Goal: Check status: Check status

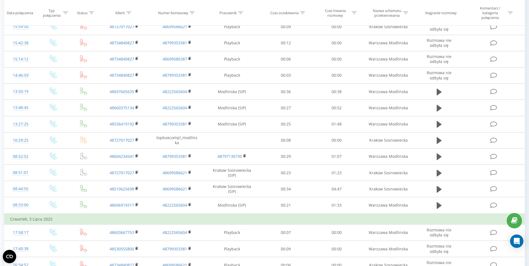
scroll to position [167, 0]
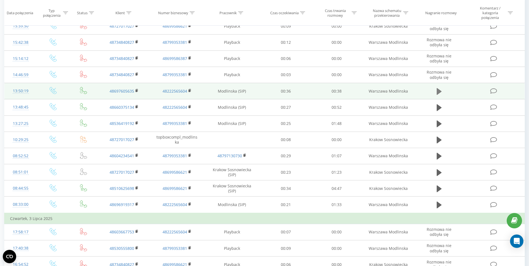
click at [442, 91] on button at bounding box center [439, 91] width 8 height 8
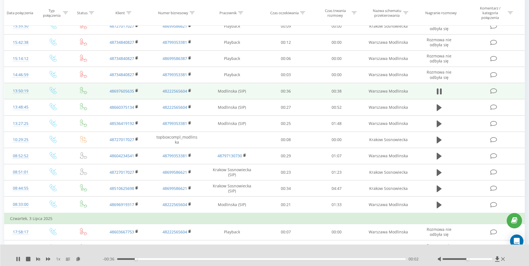
drag, startPoint x: 477, startPoint y: 257, endPoint x: 480, endPoint y: 259, distance: 3.4
click at [480, 259] on div at bounding box center [472, 259] width 69 height 6
drag, startPoint x: 480, startPoint y: 259, endPoint x: 491, endPoint y: 261, distance: 11.5
click at [491, 261] on div at bounding box center [472, 259] width 69 height 6
click at [354, 220] on td "Czwartek, 3 Lipca 2025" at bounding box center [264, 218] width 521 height 11
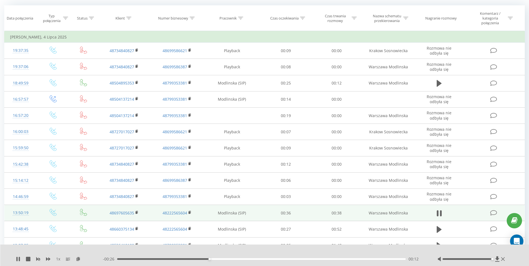
scroll to position [0, 0]
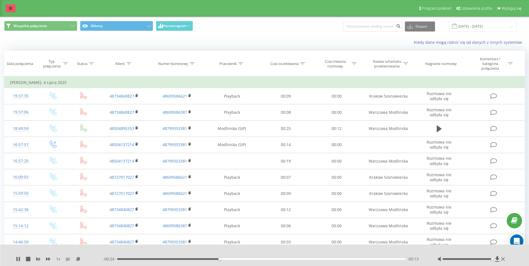
click at [9, 5] on link at bounding box center [11, 8] width 10 height 8
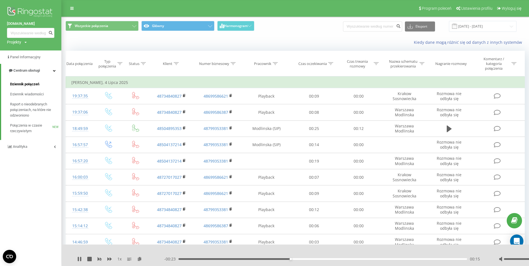
click at [24, 82] on span "Dziennik połączeń" at bounding box center [24, 84] width 29 height 6
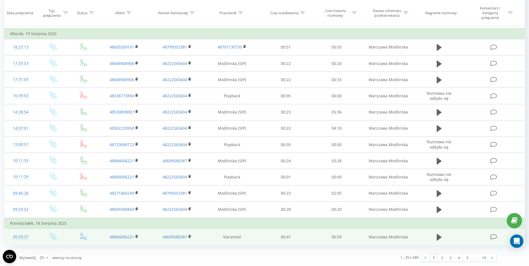
scroll to position [243, 0]
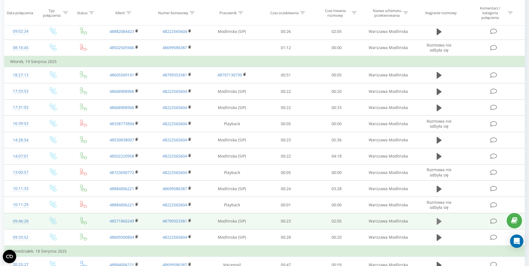
click at [439, 220] on icon at bounding box center [439, 221] width 5 height 7
